Goal: Complete application form

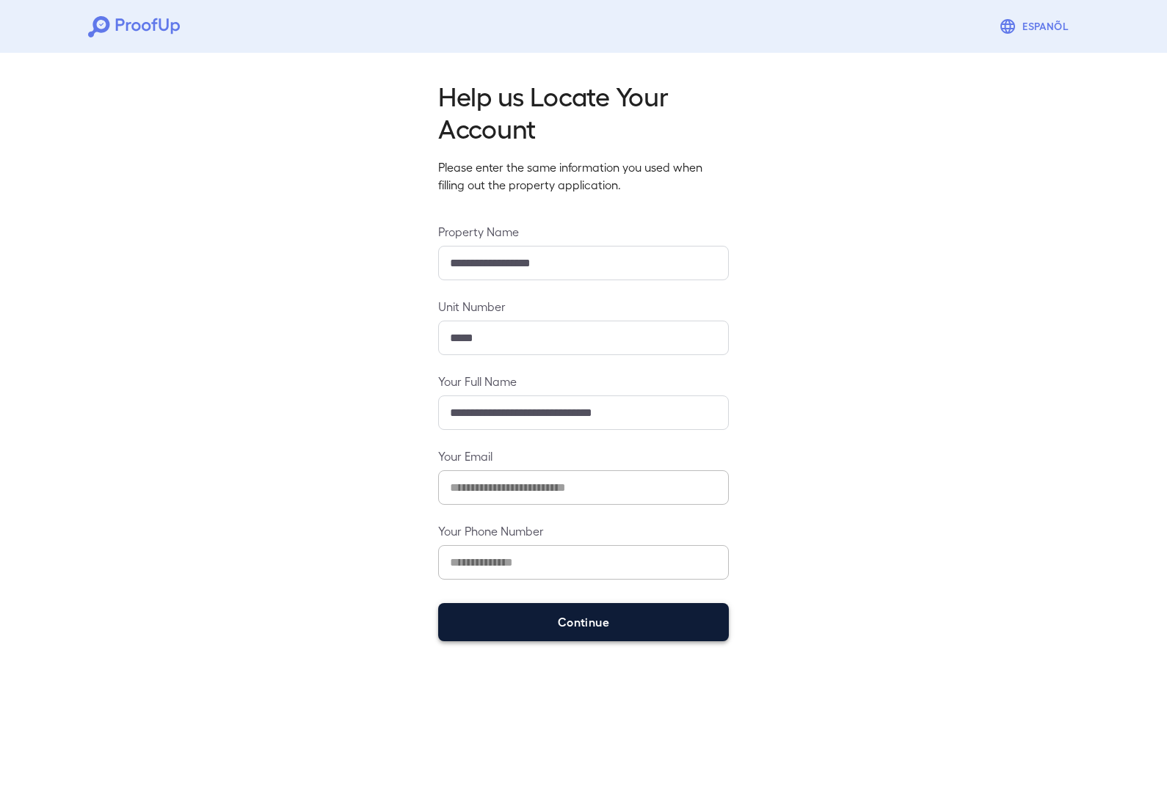
click at [687, 628] on button "Continue" at bounding box center [583, 622] width 291 height 38
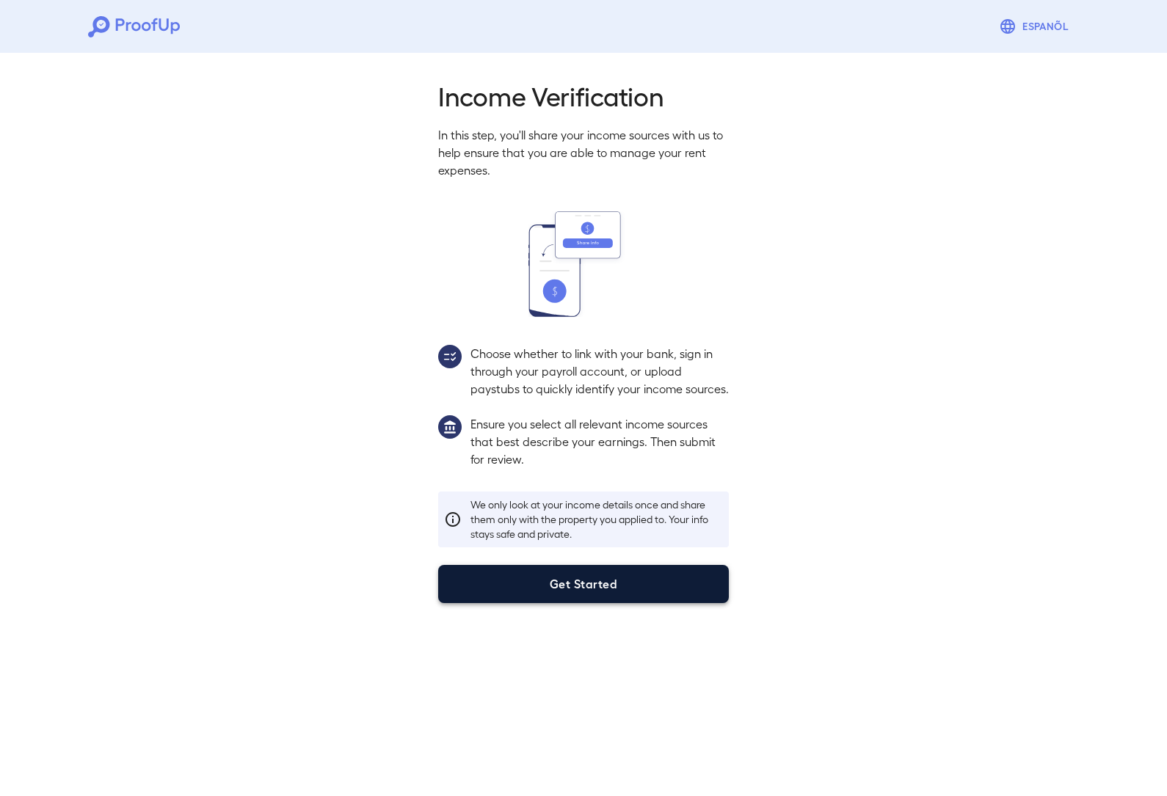
click at [637, 603] on button "Get Started" at bounding box center [583, 584] width 291 height 38
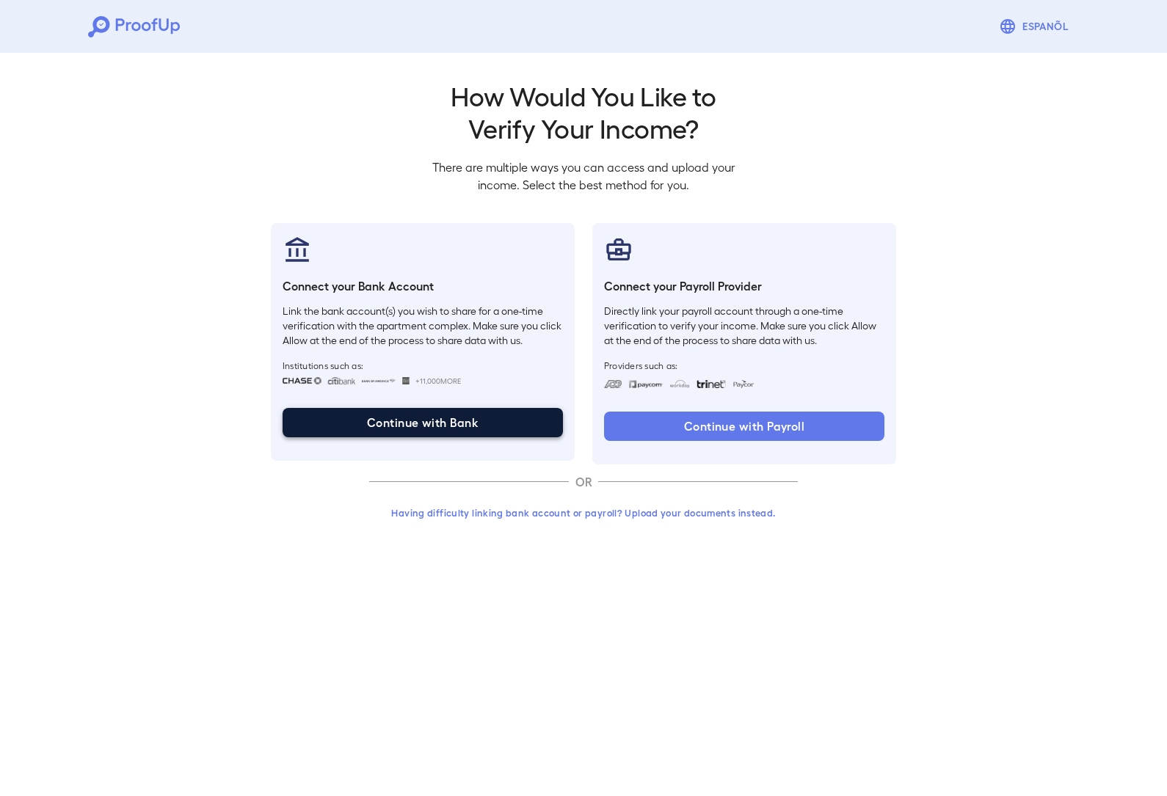
click at [497, 434] on button "Continue with Bank" at bounding box center [423, 422] width 280 height 29
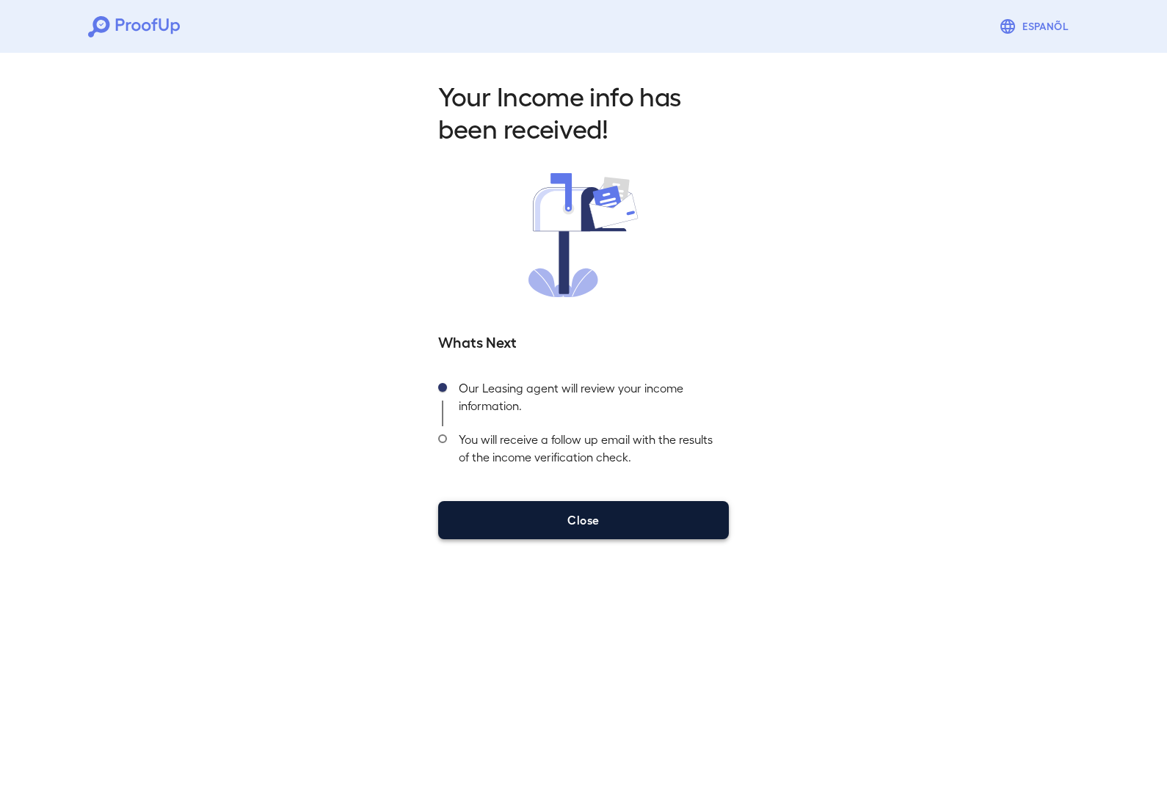
click at [567, 535] on button "Close" at bounding box center [583, 520] width 291 height 38
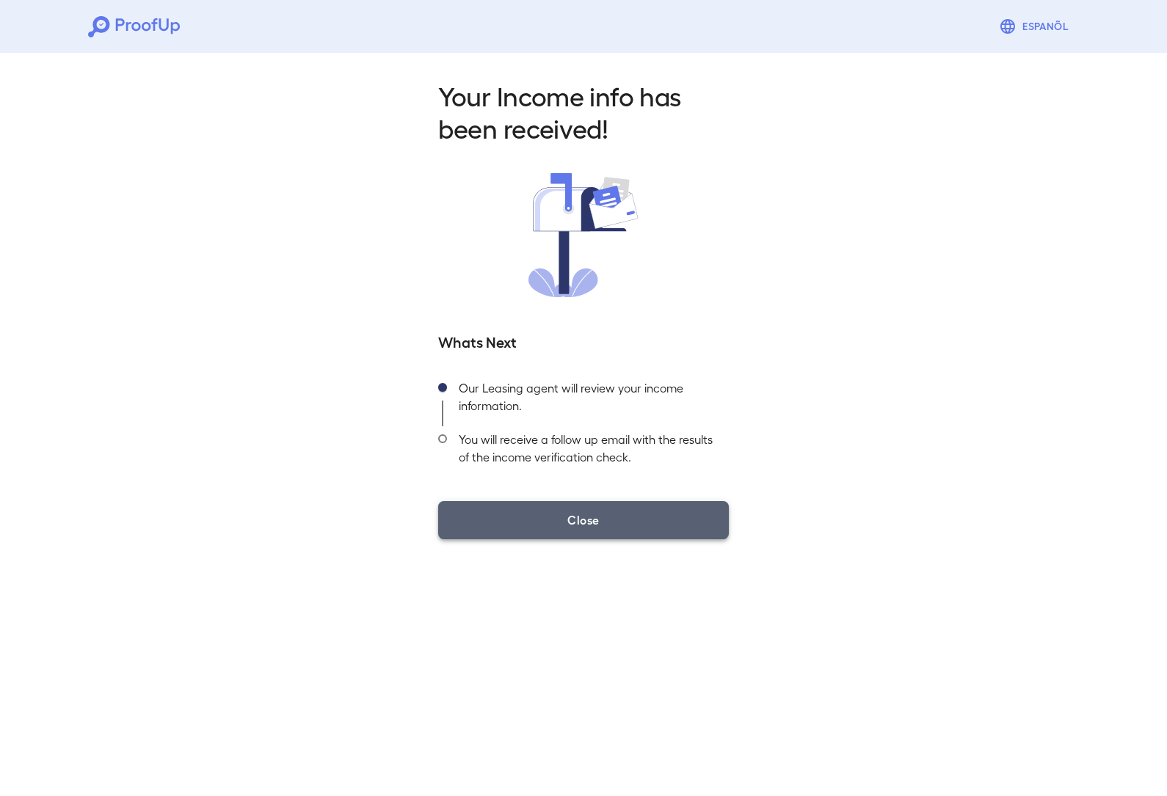
click at [562, 518] on button "Close" at bounding box center [583, 520] width 291 height 38
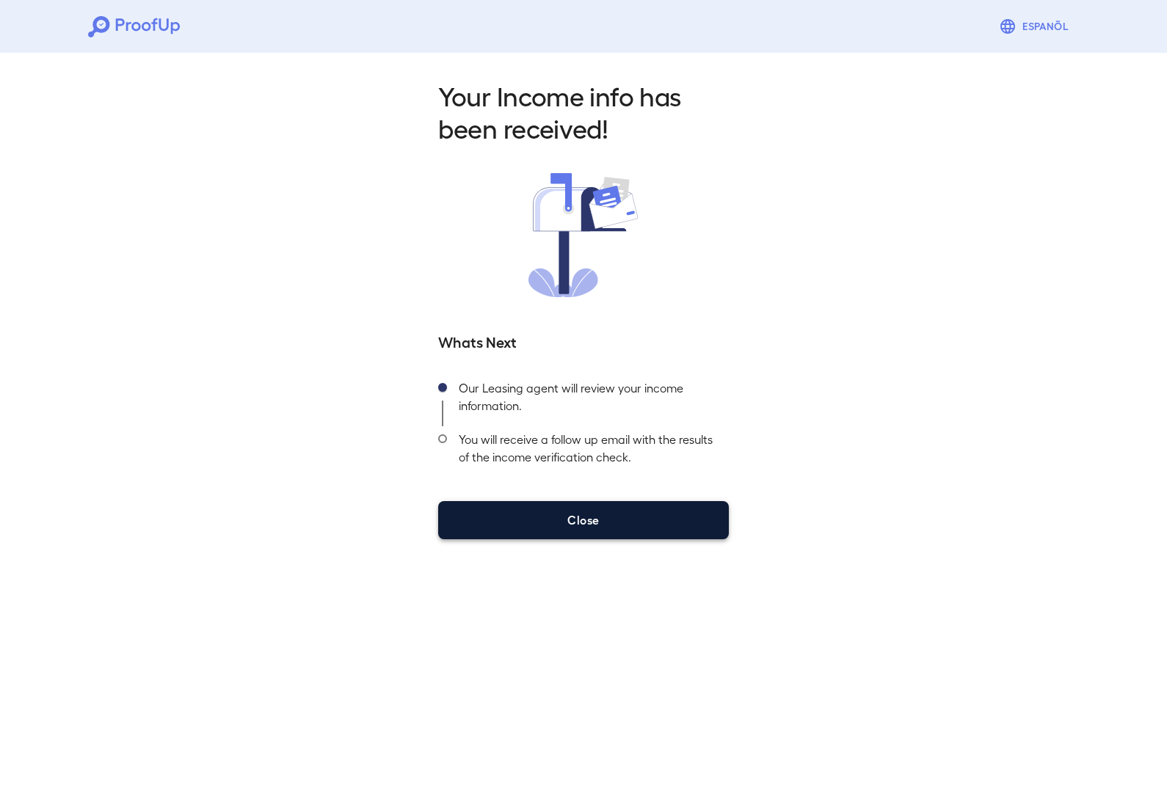
click at [556, 533] on button "Close" at bounding box center [583, 520] width 291 height 38
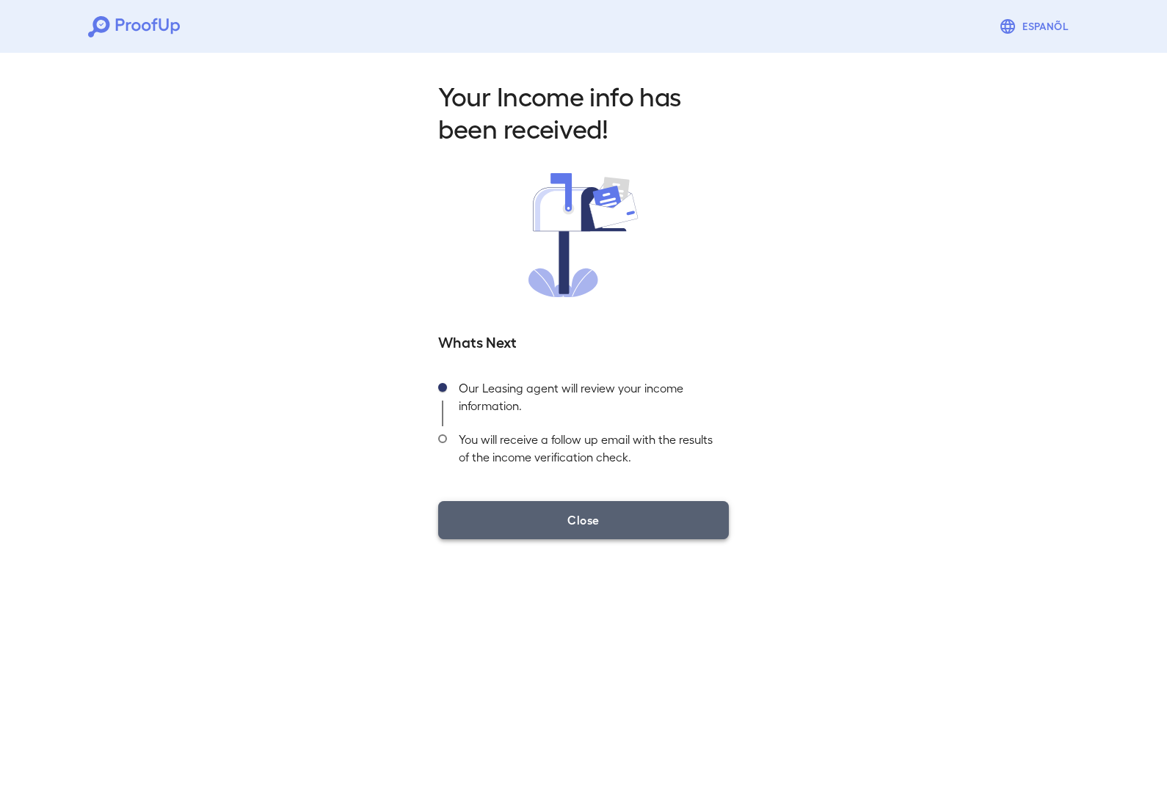
click at [556, 533] on button "Close" at bounding box center [583, 520] width 291 height 38
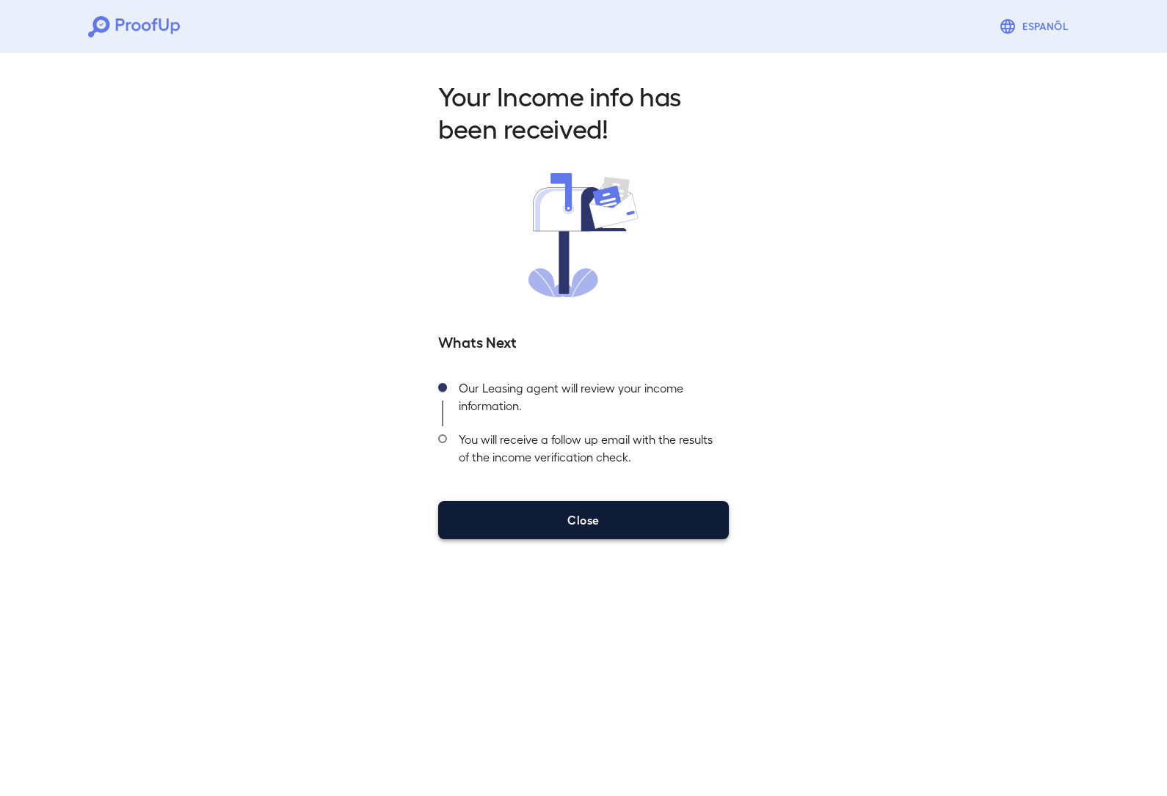
click at [653, 513] on button "Close" at bounding box center [583, 520] width 291 height 38
click at [661, 517] on button "Close" at bounding box center [583, 520] width 291 height 38
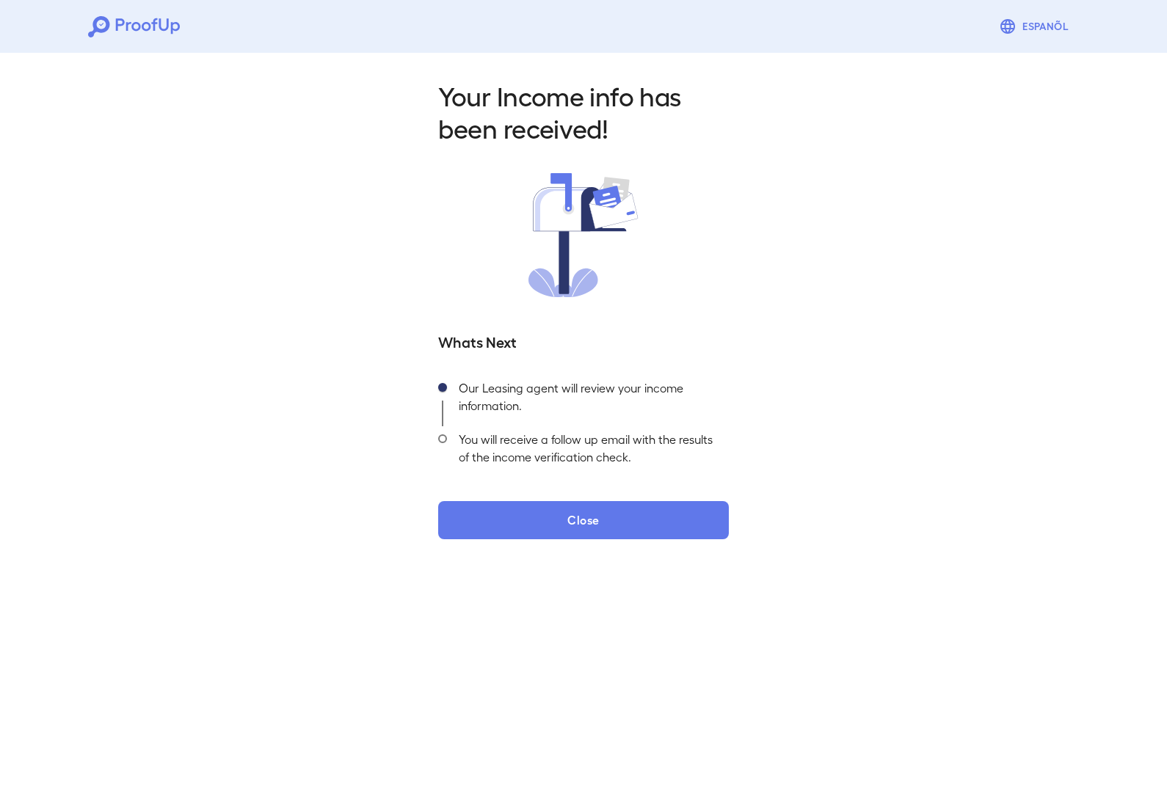
click at [650, 488] on div "Your Income info has been received! Whats Next Our Leasing agent will review yo…" at bounding box center [584, 309] width 326 height 460
